Goal: Information Seeking & Learning: Understand process/instructions

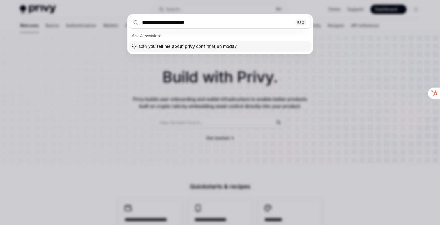
type input "**********"
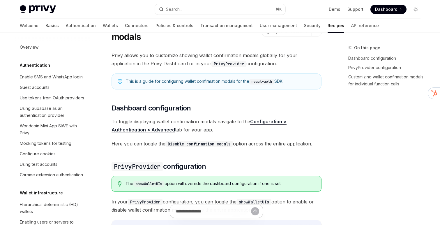
scroll to position [227, 0]
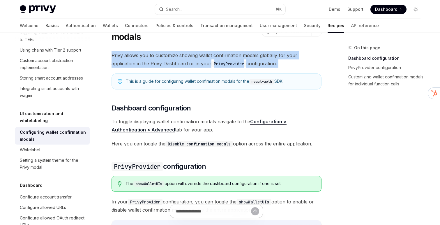
drag, startPoint x: 222, startPoint y: 50, endPoint x: 222, endPoint y: 69, distance: 19.2
drag, startPoint x: 222, startPoint y: 69, endPoint x: 221, endPoint y: 48, distance: 21.3
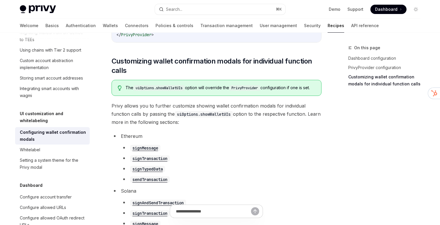
scroll to position [303, 0]
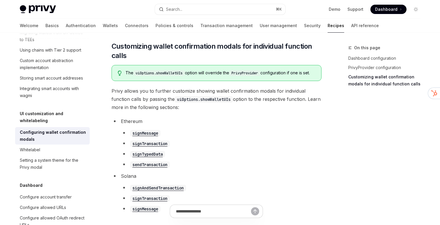
drag, startPoint x: 210, startPoint y: 113, endPoint x: 210, endPoint y: 91, distance: 22.1
click at [102, 45] on icon "Navigate to header" at bounding box center [103, 46] width 4 height 3
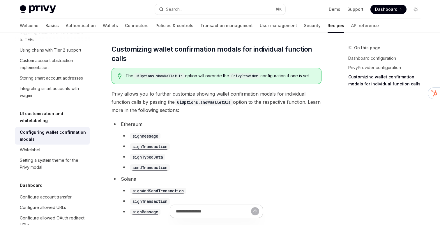
click at [208, 114] on span "Privy allows you to further customize showing wallet confirmation modals for in…" at bounding box center [216, 102] width 210 height 24
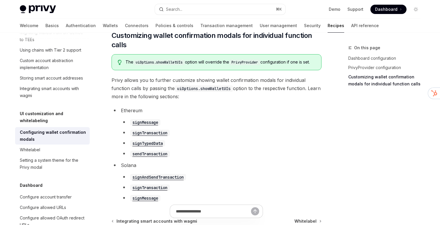
scroll to position [307, 0]
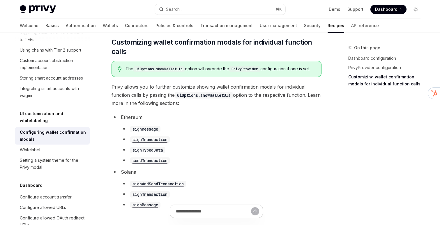
click at [150, 132] on code "signMessage" at bounding box center [145, 129] width 30 height 6
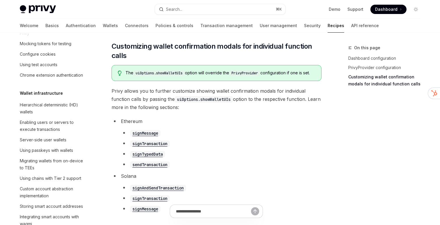
scroll to position [227, 0]
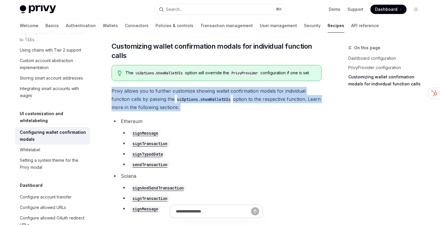
drag, startPoint x: 271, startPoint y: 120, endPoint x: 273, endPoint y: 90, distance: 30.0
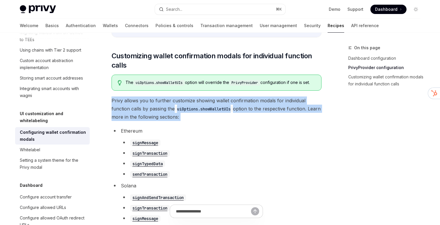
scroll to position [293, 0]
drag, startPoint x: 273, startPoint y: 91, endPoint x: 272, endPoint y: 77, distance: 13.7
click at [272, 77] on div "The uiOptions.showWalletUIs option will override the PrivyProvider configuratio…" at bounding box center [216, 83] width 210 height 16
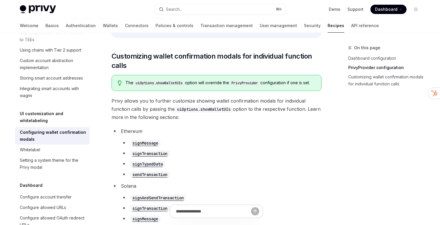
drag, startPoint x: 272, startPoint y: 77, endPoint x: 271, endPoint y: 88, distance: 10.5
click at [271, 88] on div "The uiOptions.showWalletUIs option will override the PrivyProvider configuratio…" at bounding box center [216, 83] width 210 height 16
click at [153, 146] on code "signMessage" at bounding box center [145, 143] width 30 height 6
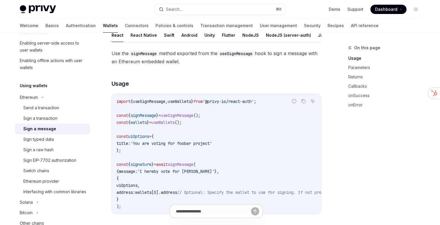
scroll to position [70, 0]
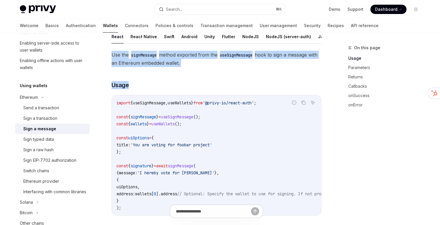
drag, startPoint x: 216, startPoint y: 83, endPoint x: 226, endPoint y: 50, distance: 34.6
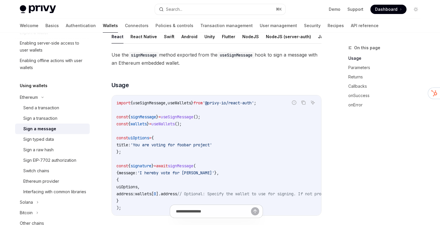
type textarea "*"
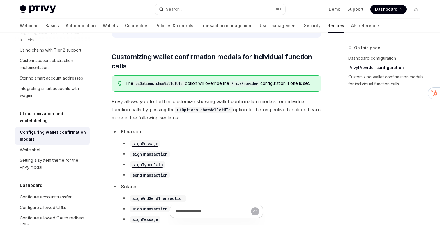
scroll to position [293, 0]
click at [102, 56] on icon "Navigate to header" at bounding box center [103, 55] width 4 height 3
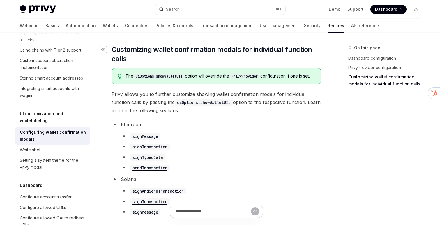
scroll to position [300, 0]
drag, startPoint x: 287, startPoint y: 118, endPoint x: 292, endPoint y: 92, distance: 26.3
click at [292, 92] on div "Privy allows you to customize showing wallet confirmation modals globally for y…" at bounding box center [216, -1] width 210 height 431
